Goal: Task Accomplishment & Management: Use online tool/utility

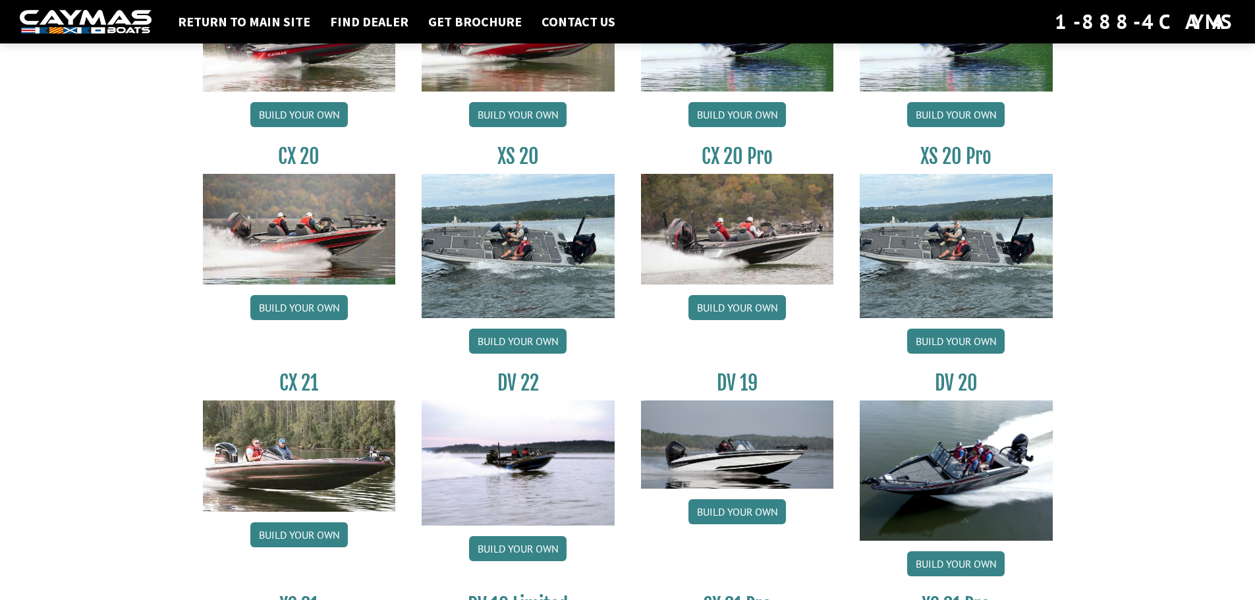
scroll to position [1252, 0]
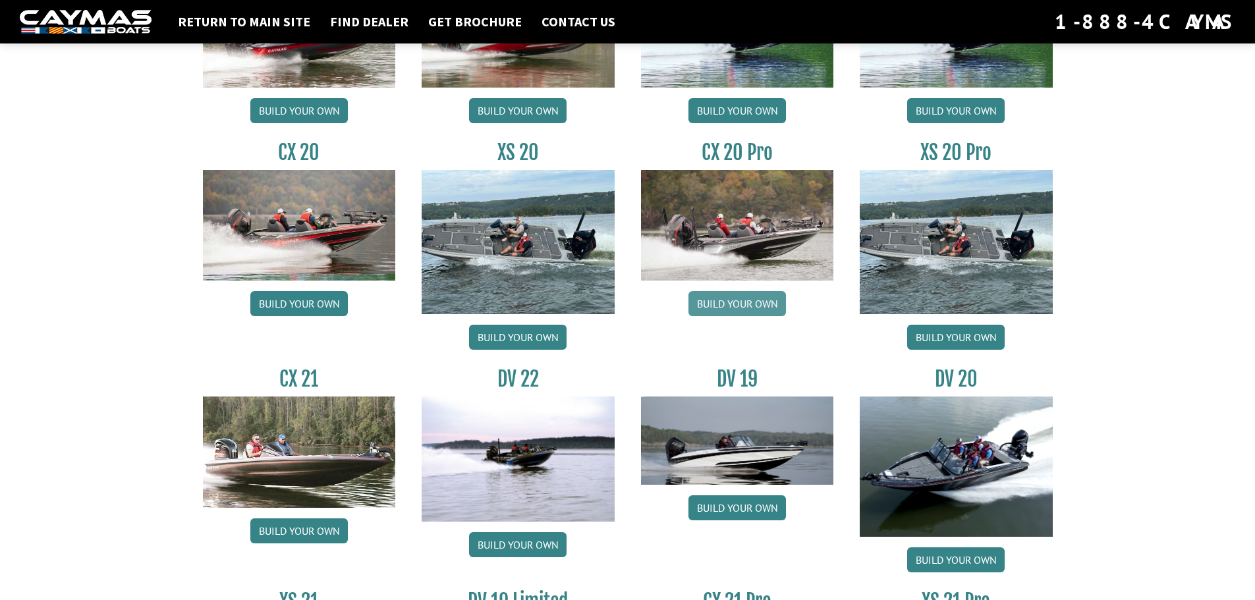
drag, startPoint x: 734, startPoint y: 284, endPoint x: 743, endPoint y: 304, distance: 22.1
click at [735, 284] on div "CX 20 Pro Build your own" at bounding box center [737, 248] width 219 height 216
click at [741, 307] on link "Build your own" at bounding box center [738, 303] width 98 height 25
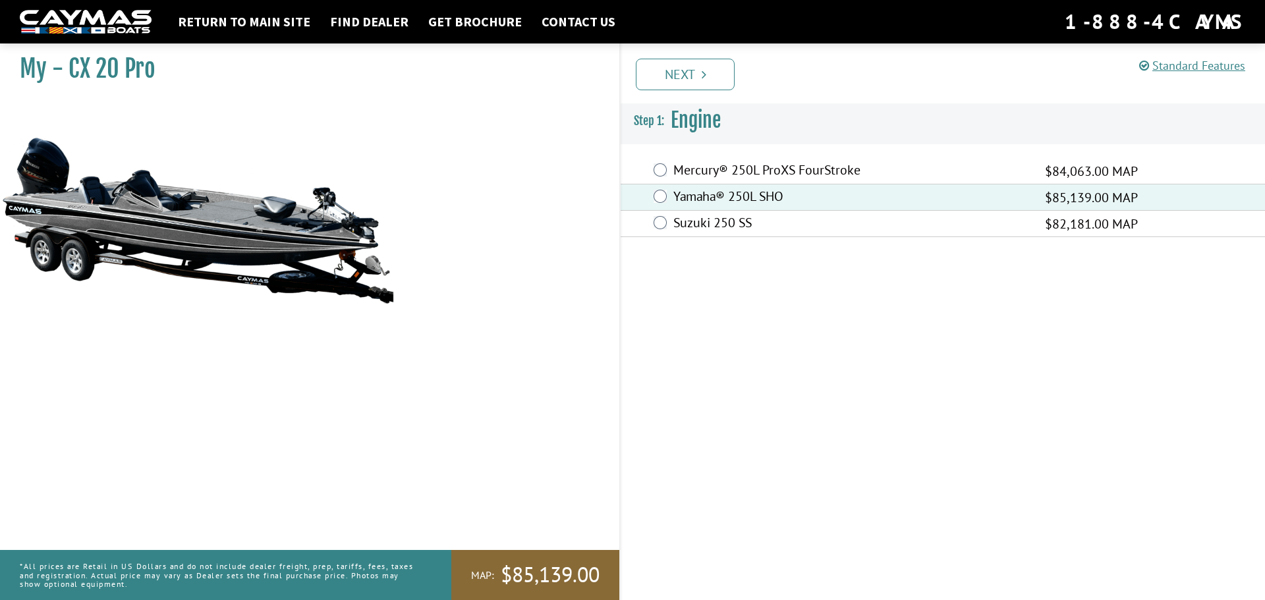
click at [686, 88] on link "Next" at bounding box center [685, 75] width 99 height 32
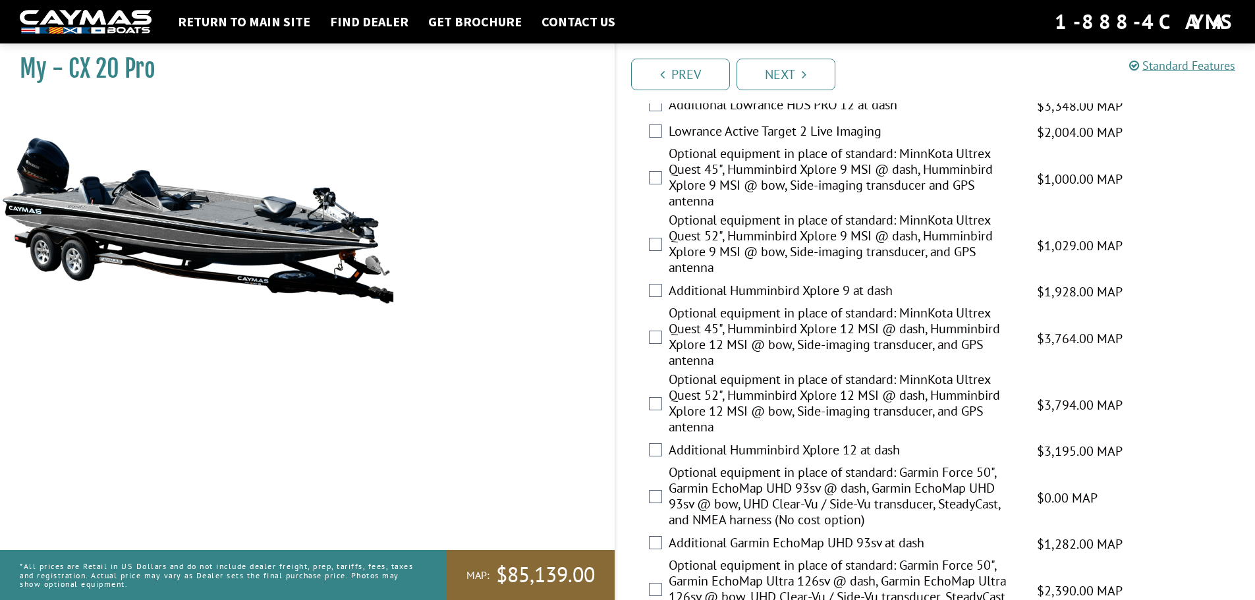
scroll to position [184, 0]
